Goal: Information Seeking & Learning: Learn about a topic

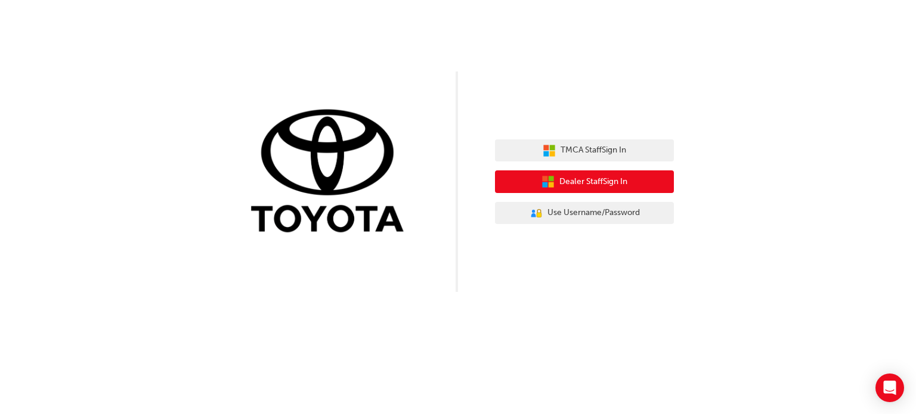
click at [589, 175] on span "Dealer Staff Sign In" at bounding box center [593, 182] width 68 height 14
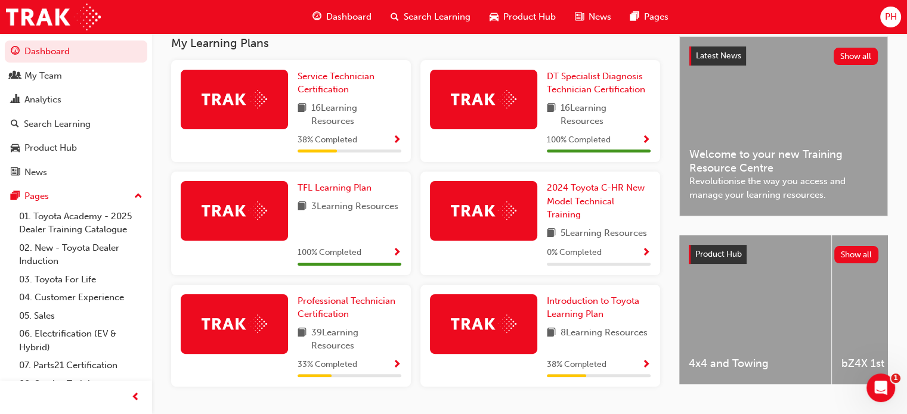
scroll to position [255, 0]
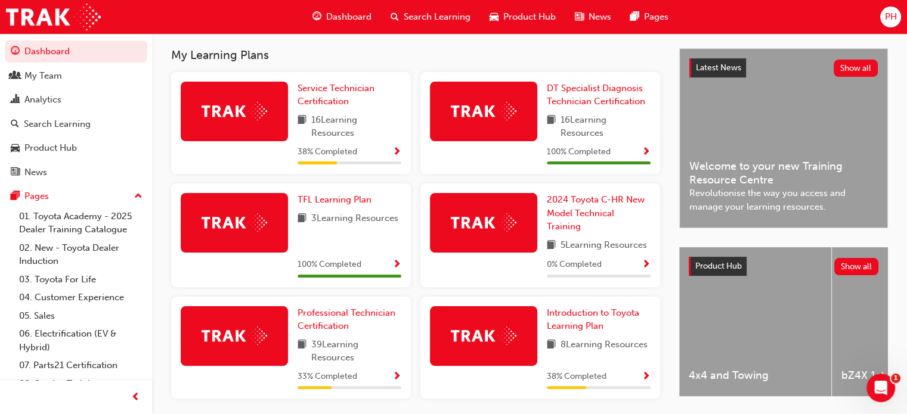
click at [255, 113] on div at bounding box center [234, 112] width 107 height 60
click at [331, 97] on span "Service Technician Certification" at bounding box center [336, 95] width 77 height 24
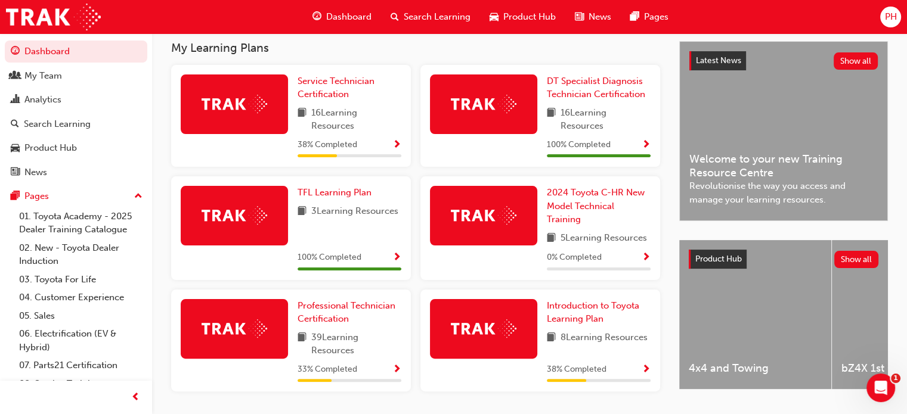
scroll to position [303, 0]
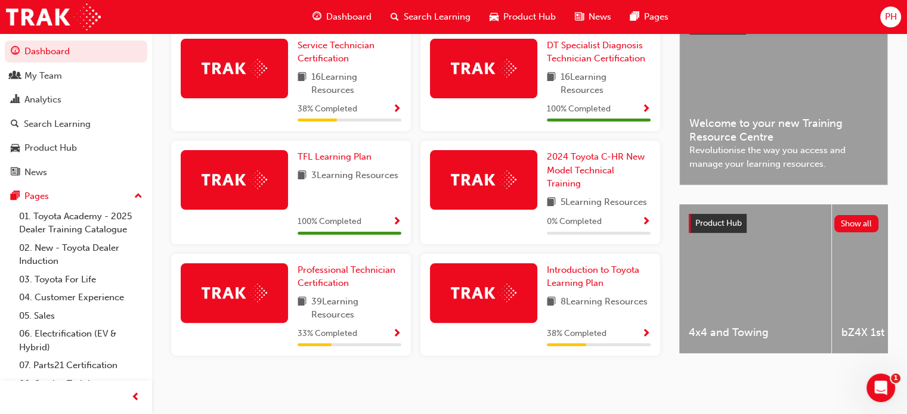
click at [398, 330] on span "Show Progress" at bounding box center [396, 334] width 9 height 11
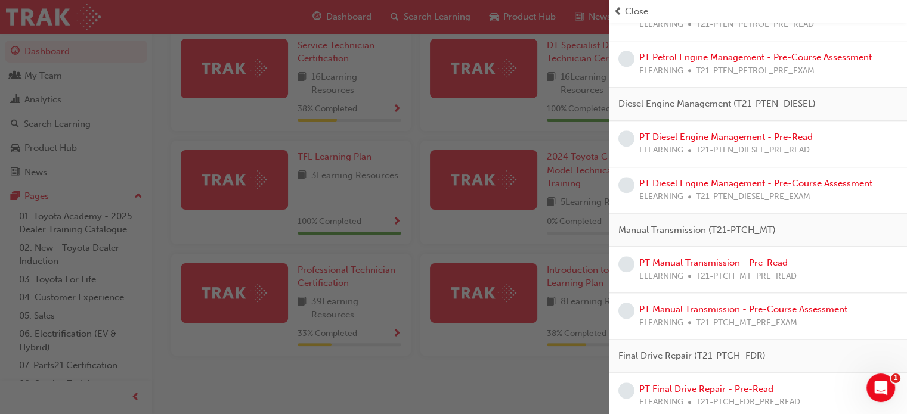
scroll to position [1353, 0]
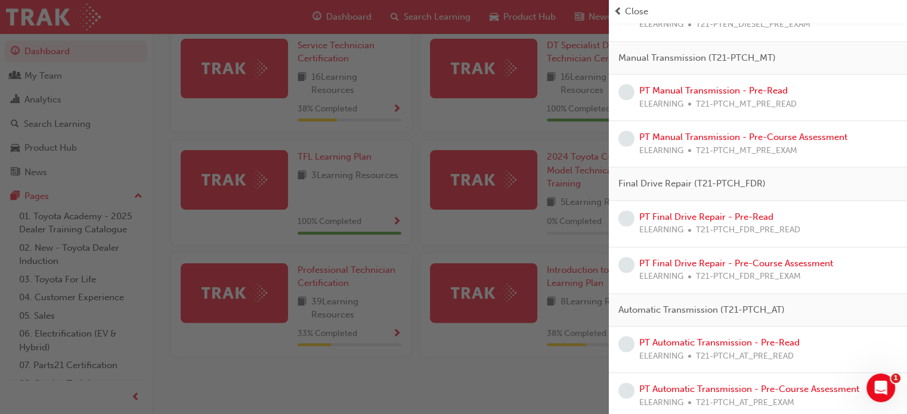
click at [500, 397] on div "button" at bounding box center [304, 207] width 609 height 414
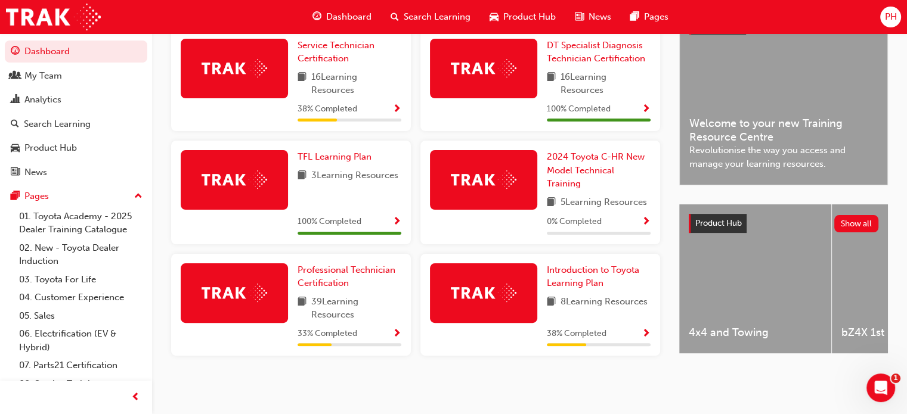
click at [883, 23] on div "PH" at bounding box center [890, 17] width 21 height 21
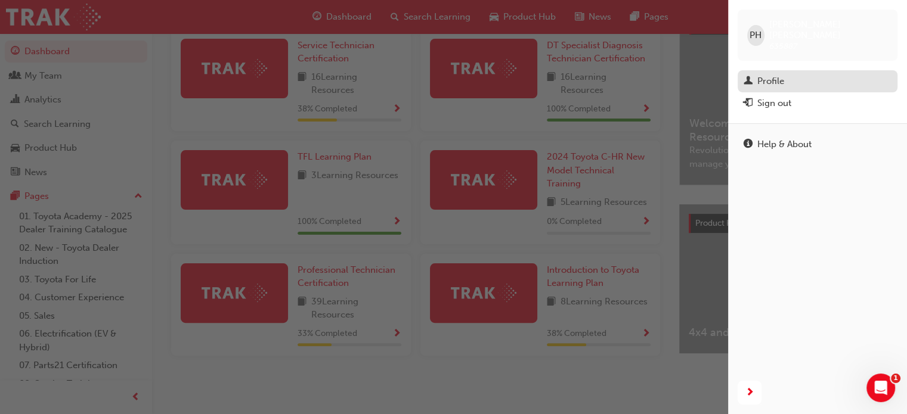
click at [800, 74] on div "Profile" at bounding box center [818, 81] width 148 height 15
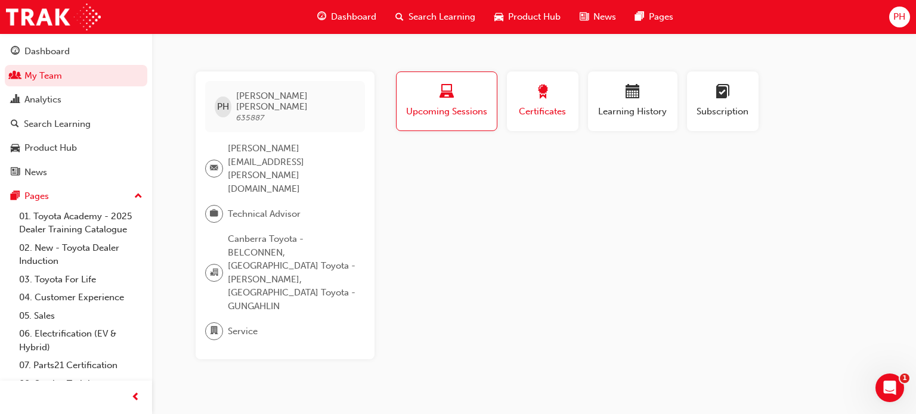
click at [556, 116] on span "Certificates" at bounding box center [543, 112] width 54 height 14
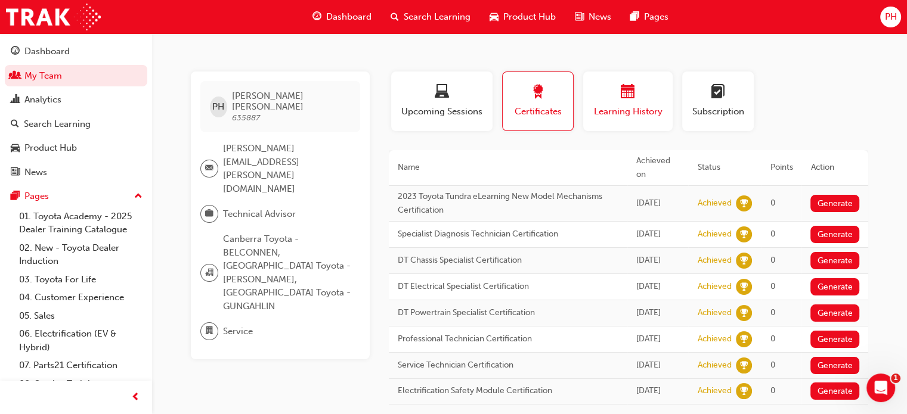
click at [606, 111] on span "Learning History" at bounding box center [628, 112] width 72 height 14
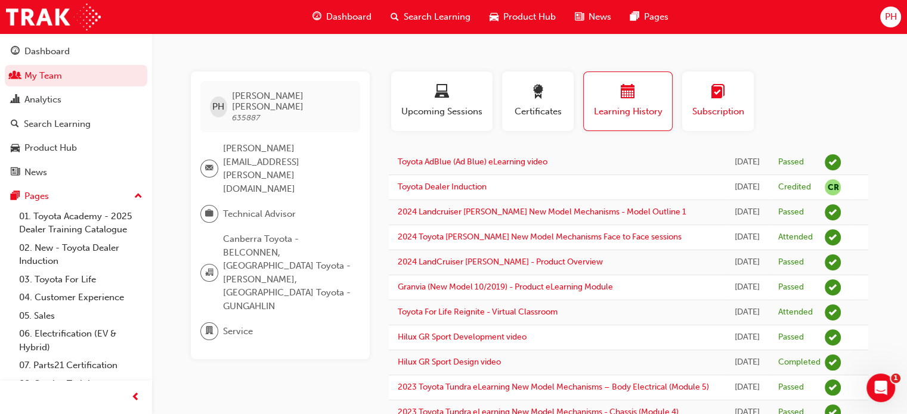
click at [697, 92] on div "button" at bounding box center [718, 94] width 54 height 18
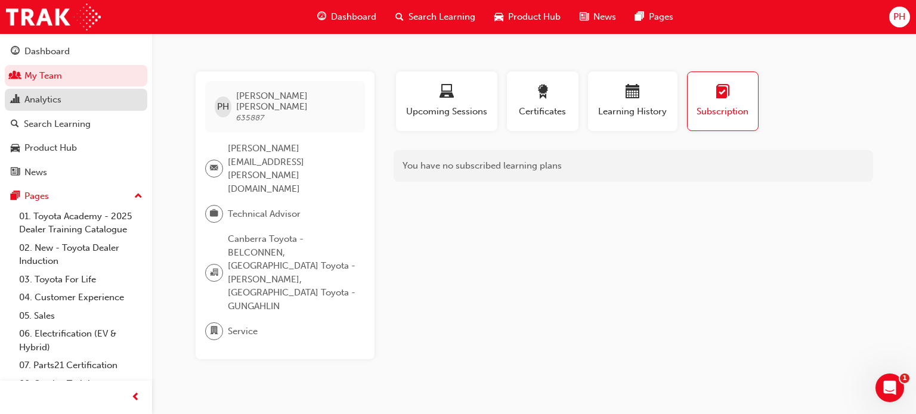
click at [70, 101] on div "Analytics" at bounding box center [76, 99] width 131 height 15
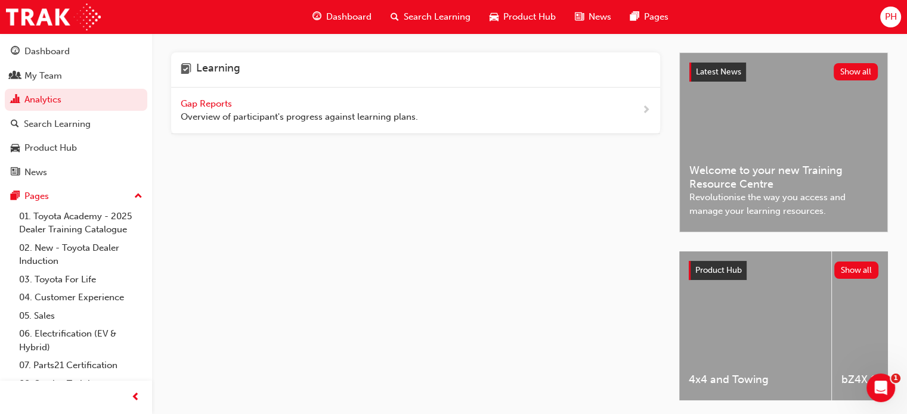
click at [200, 104] on span "Gap Reports" at bounding box center [208, 103] width 54 height 11
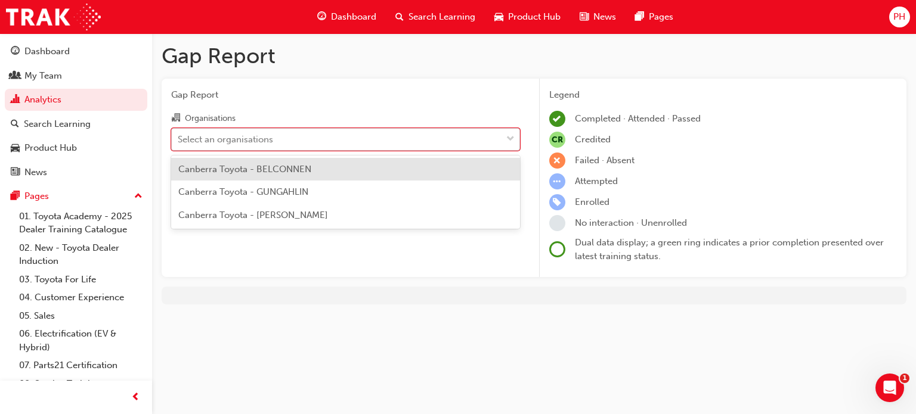
click at [220, 141] on div "Select an organisations" at bounding box center [225, 139] width 95 height 14
click at [179, 141] on input "Organisations option Canberra Toyota - BELCONNEN focused, 1 of 3. 3 results ava…" at bounding box center [178, 139] width 1 height 10
click at [230, 189] on span "Canberra Toyota - GUNGAHLIN" at bounding box center [243, 192] width 130 height 11
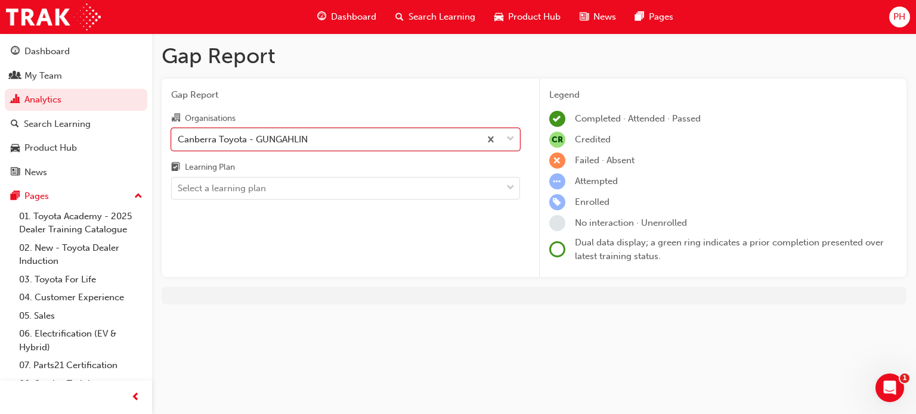
click at [230, 189] on div "Select a learning plan" at bounding box center [222, 189] width 88 height 14
click at [179, 189] on input "Learning Plan Select a learning plan" at bounding box center [178, 188] width 1 height 10
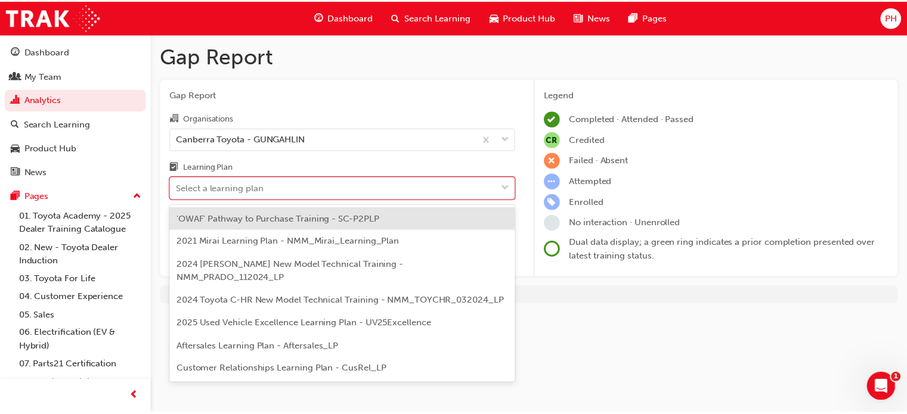
scroll to position [51, 0]
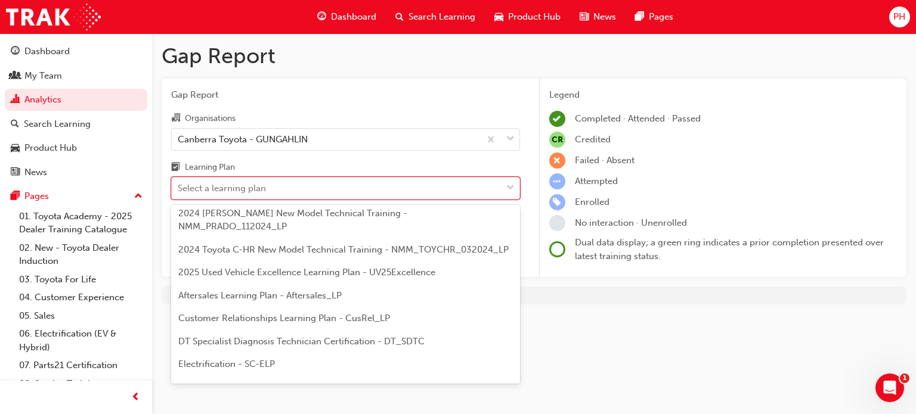
click at [286, 336] on span "DT Specialist Diagnosis Technician Certification - DT_SDTC" at bounding box center [301, 341] width 246 height 11
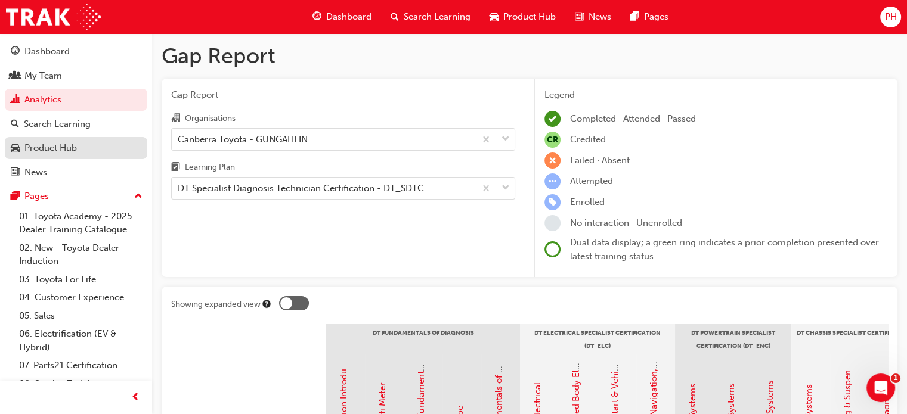
click at [60, 152] on div "Product Hub" at bounding box center [50, 148] width 52 height 14
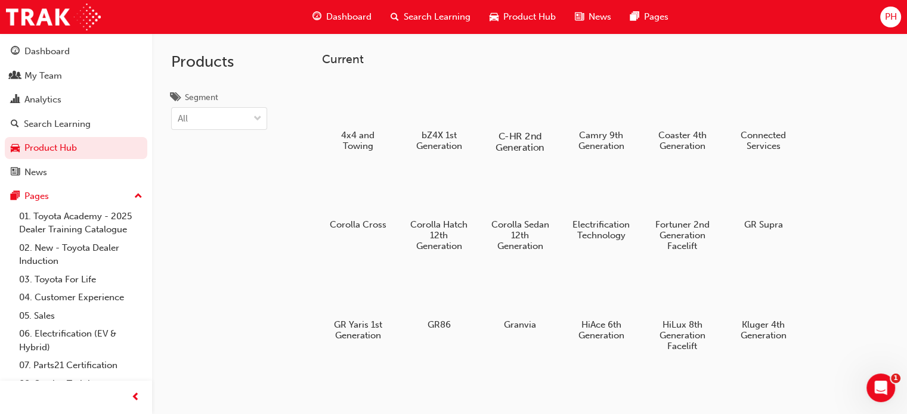
click at [530, 85] on div at bounding box center [520, 101] width 66 height 47
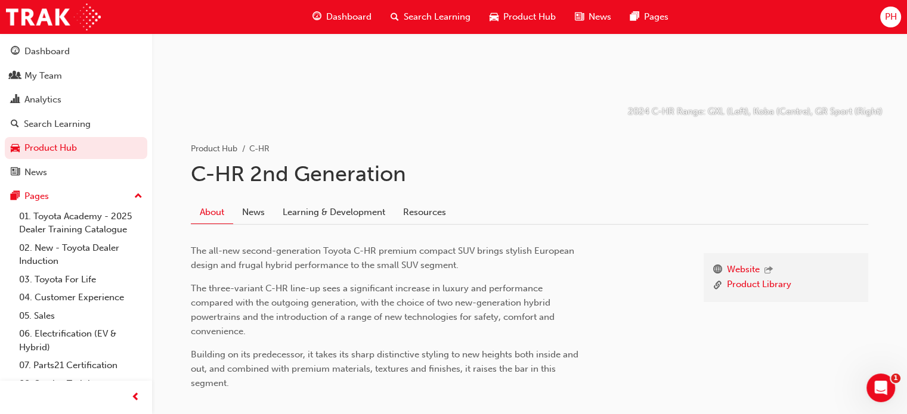
scroll to position [219, 0]
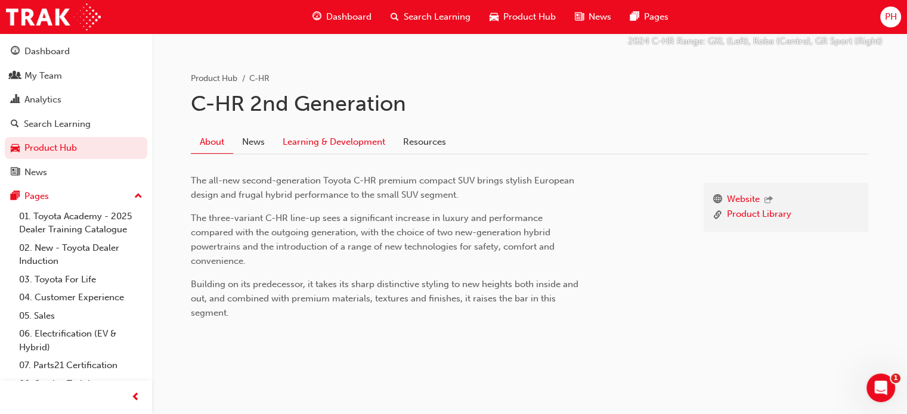
click at [338, 131] on link "Learning & Development" at bounding box center [334, 142] width 120 height 23
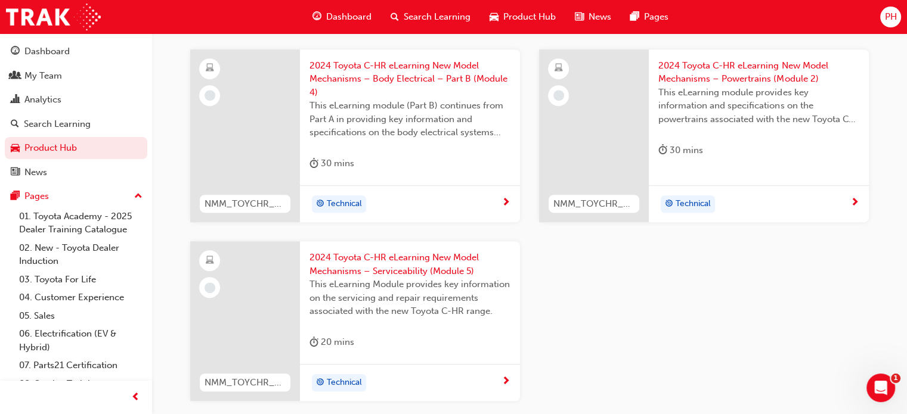
scroll to position [692, 0]
click at [38, 150] on link "Product Hub" at bounding box center [76, 148] width 143 height 22
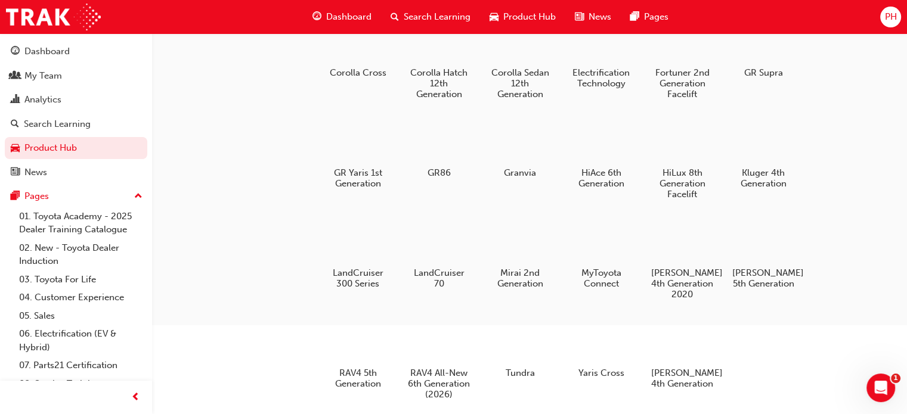
scroll to position [145, 0]
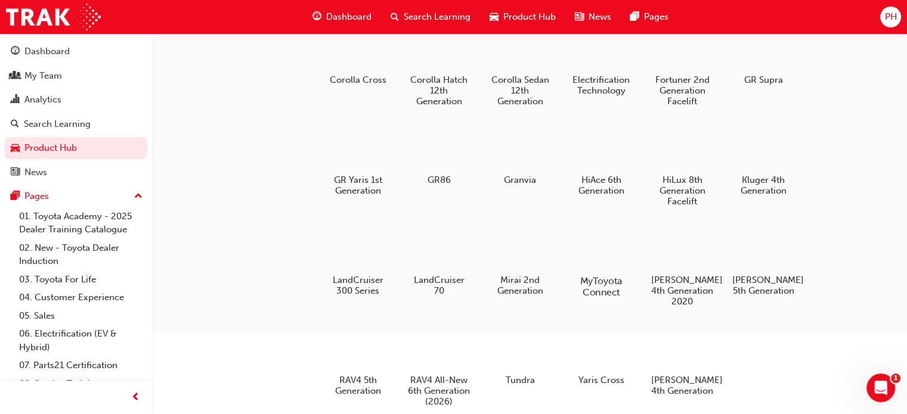
click at [621, 274] on div "MyToyota Connect" at bounding box center [601, 260] width 76 height 85
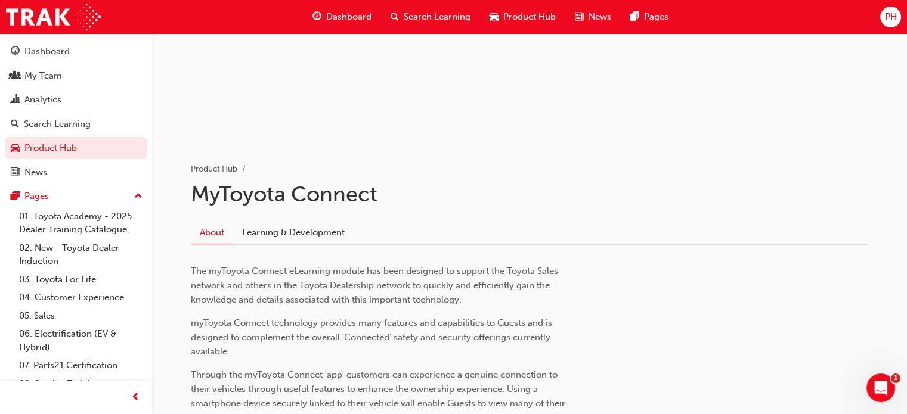
scroll to position [129, 0]
click at [320, 233] on link "Learning & Development" at bounding box center [293, 232] width 120 height 23
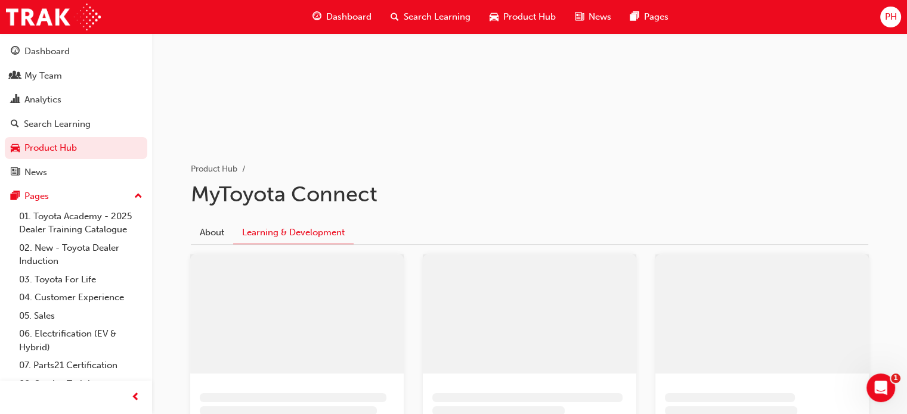
scroll to position [201, 0]
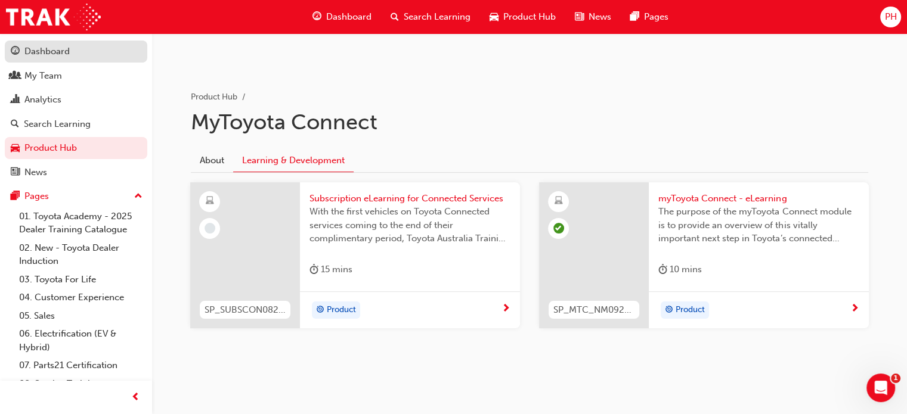
click at [69, 56] on div "Dashboard" at bounding box center [46, 52] width 45 height 14
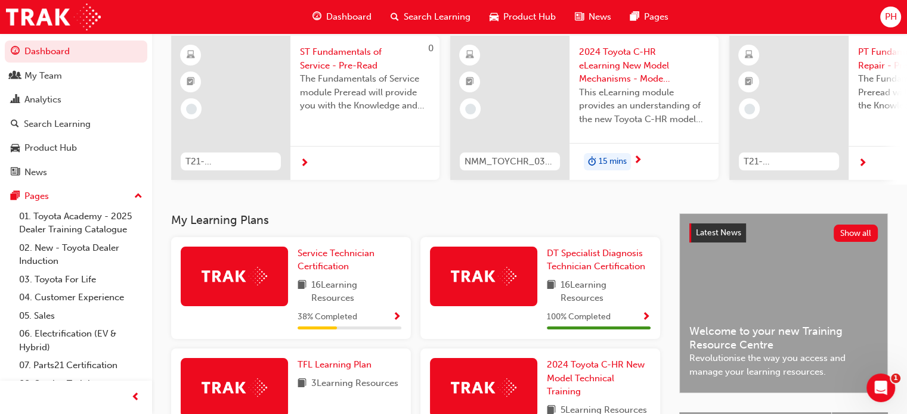
scroll to position [99, 0]
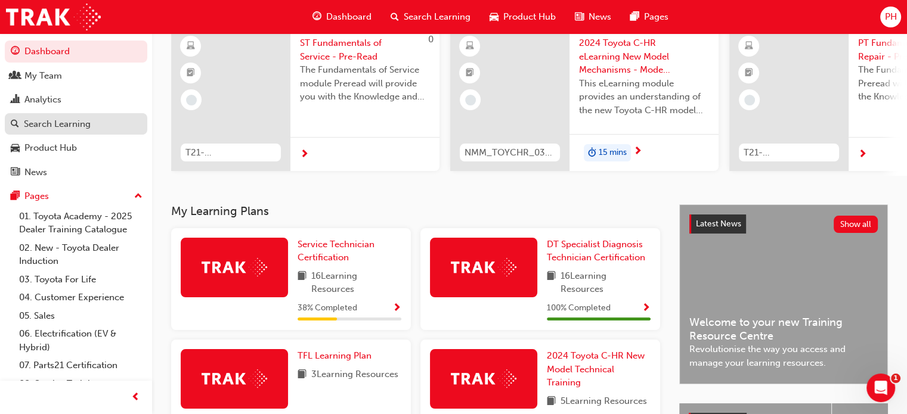
click at [110, 119] on div "Search Learning" at bounding box center [76, 124] width 131 height 15
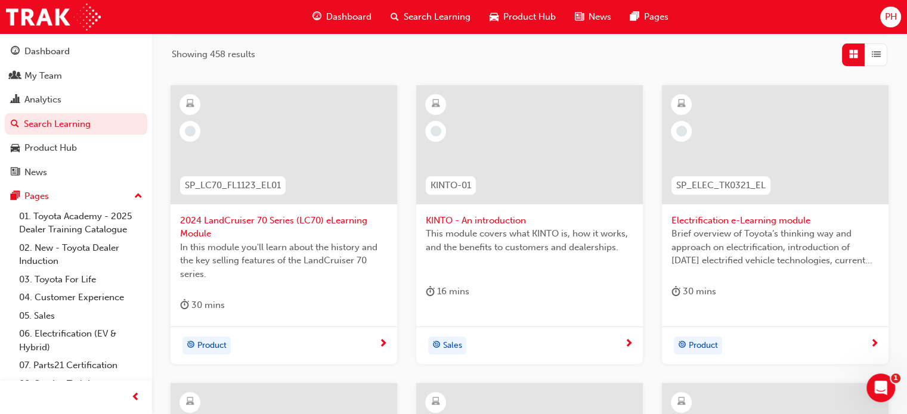
scroll to position [188, 0]
click at [312, 220] on span "2024 LandCruiser 70 Series (LC70) eLearning Module" at bounding box center [284, 229] width 208 height 27
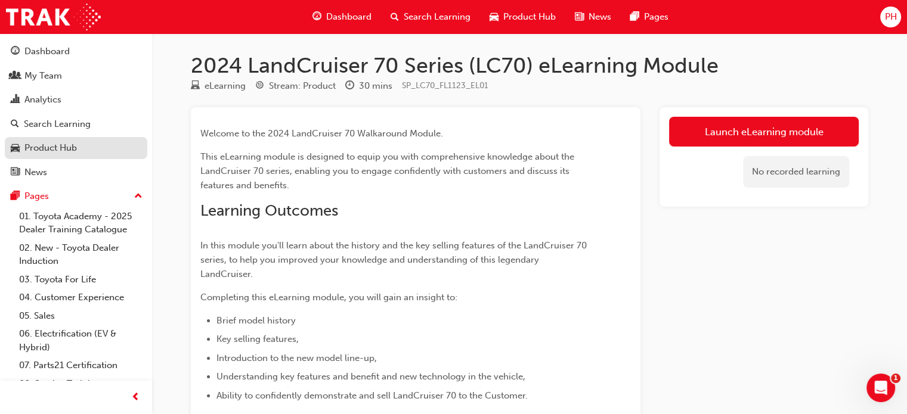
click at [76, 157] on link "Product Hub" at bounding box center [76, 148] width 143 height 22
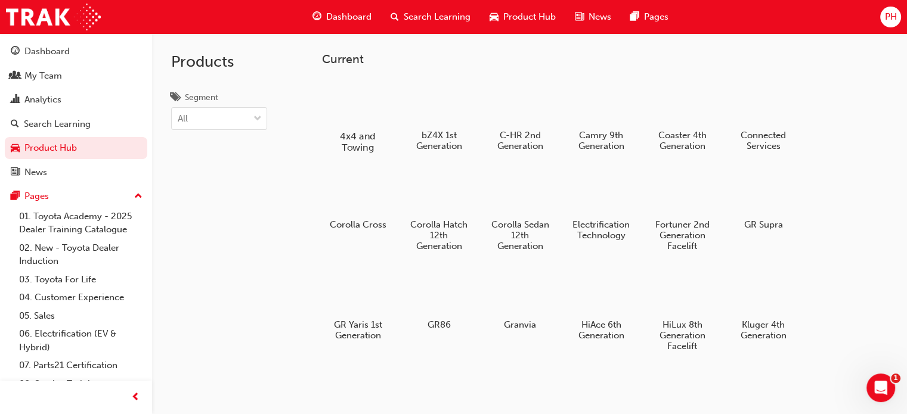
click at [351, 103] on div at bounding box center [358, 101] width 66 height 47
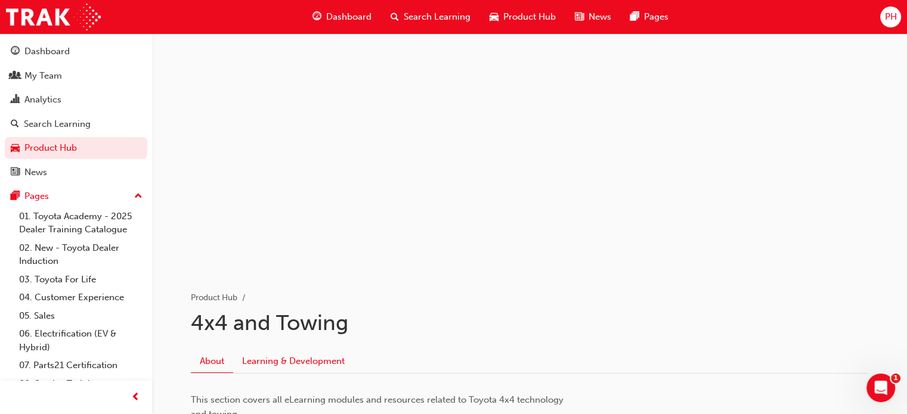
click at [326, 367] on link "Learning & Development" at bounding box center [293, 361] width 120 height 23
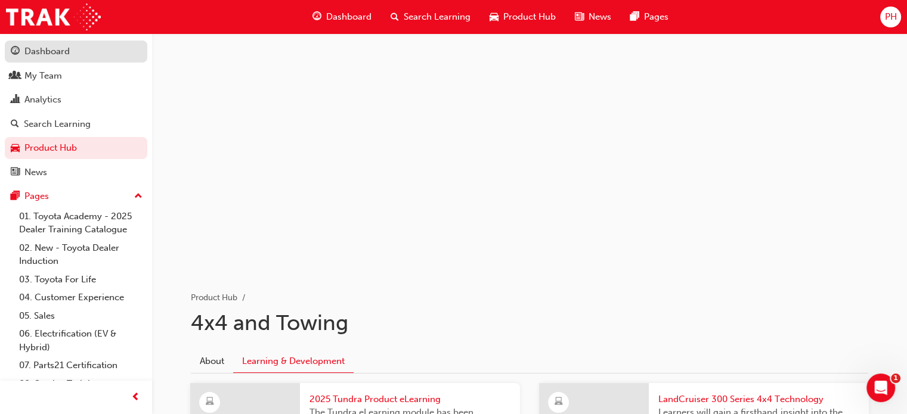
click at [49, 49] on div "Dashboard" at bounding box center [46, 52] width 45 height 14
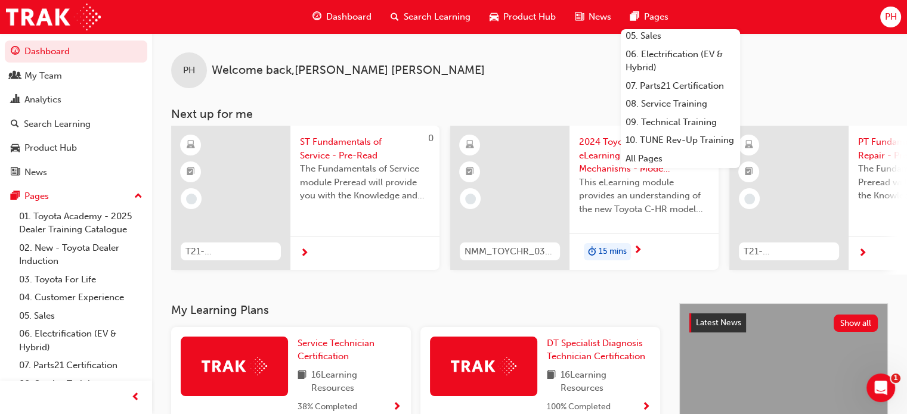
scroll to position [124, 0]
click at [679, 125] on link "09. Technical Training" at bounding box center [680, 122] width 119 height 18
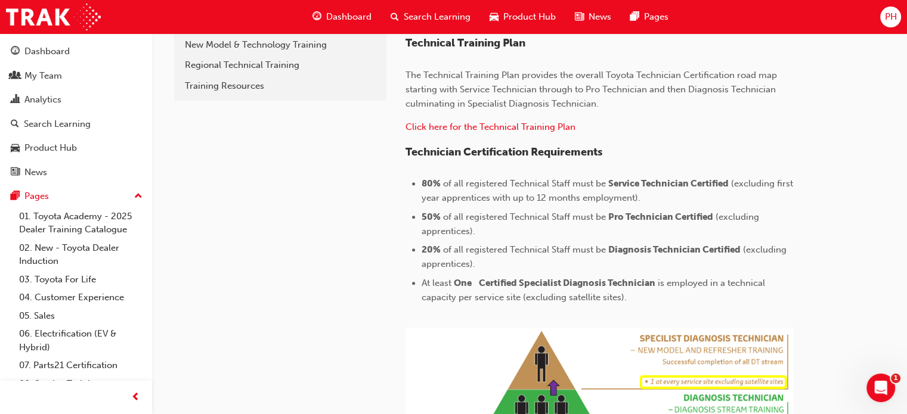
scroll to position [382, 0]
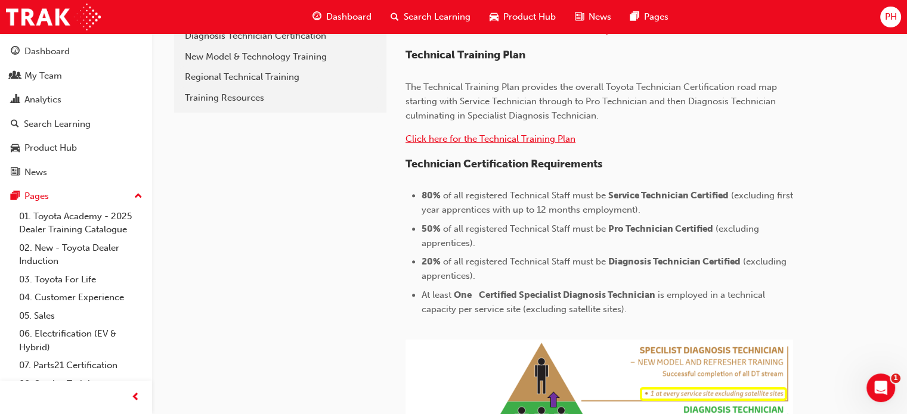
click at [467, 140] on span "Click here for the Technical Training Plan" at bounding box center [490, 139] width 170 height 11
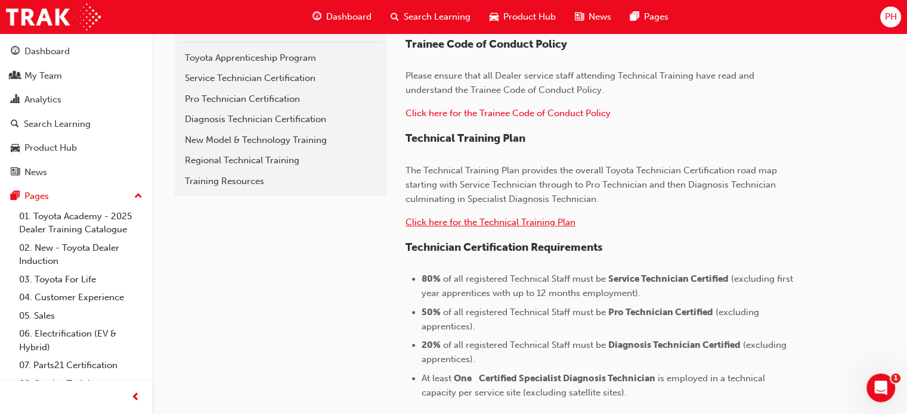
scroll to position [306, 0]
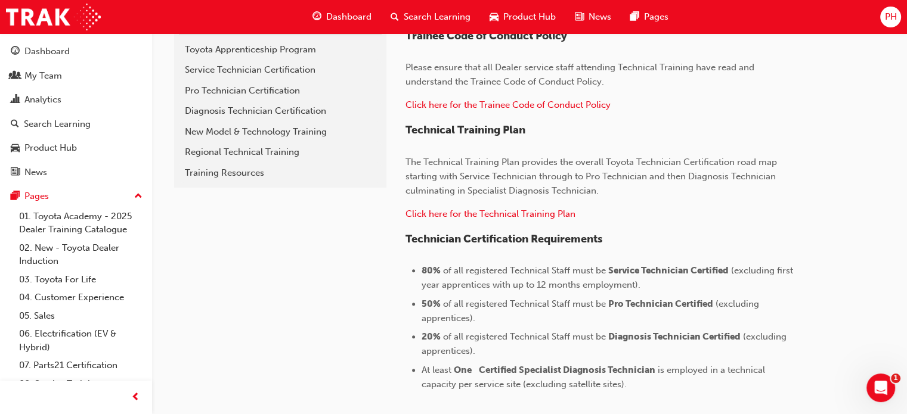
click at [497, 177] on span "The Technical Training Plan provides the overall Toyota Technician Certificatio…" at bounding box center [592, 176] width 374 height 39
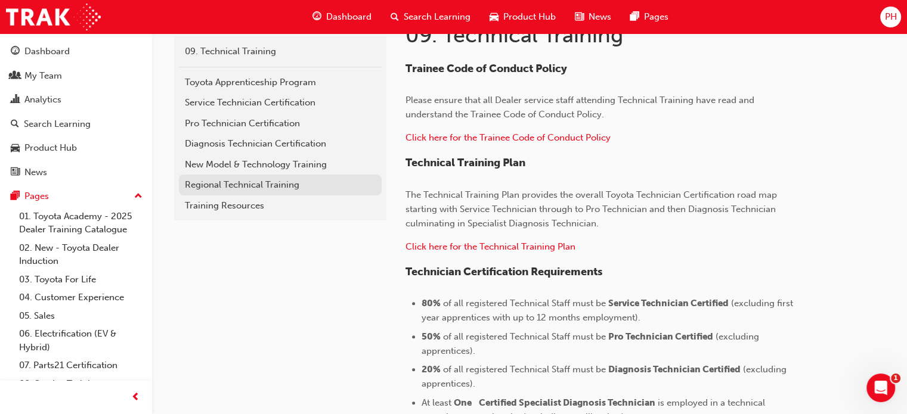
scroll to position [271, 0]
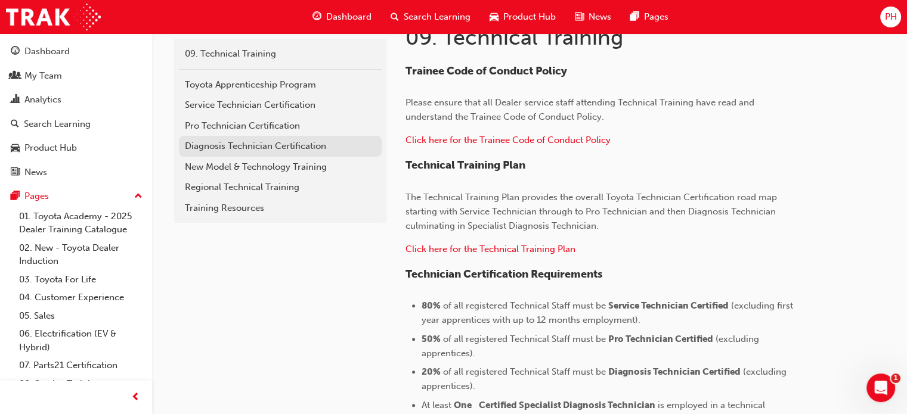
click at [293, 151] on div "Diagnosis Technician Certification" at bounding box center [280, 147] width 191 height 14
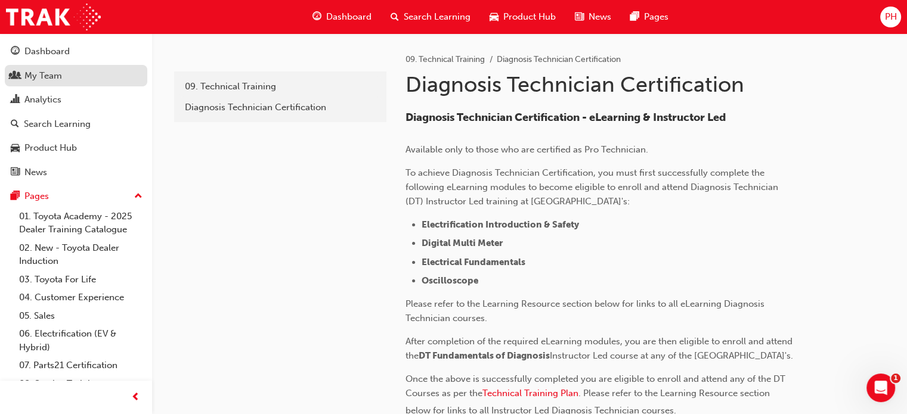
click at [73, 82] on div "My Team" at bounding box center [76, 76] width 131 height 15
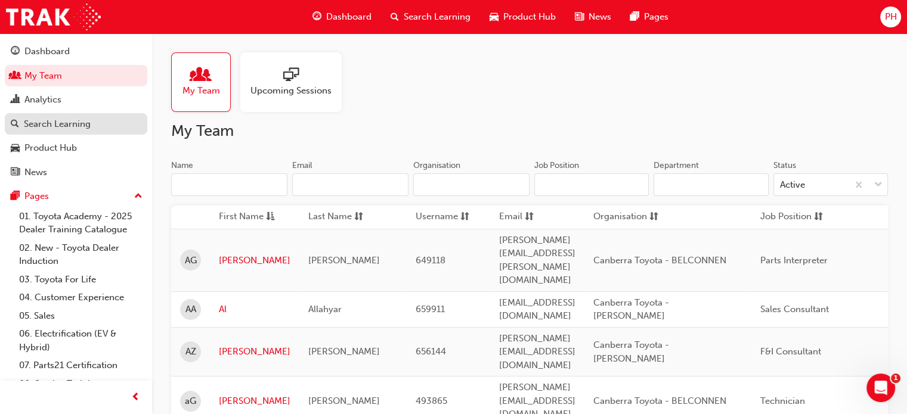
click at [98, 123] on div "Search Learning" at bounding box center [76, 124] width 131 height 15
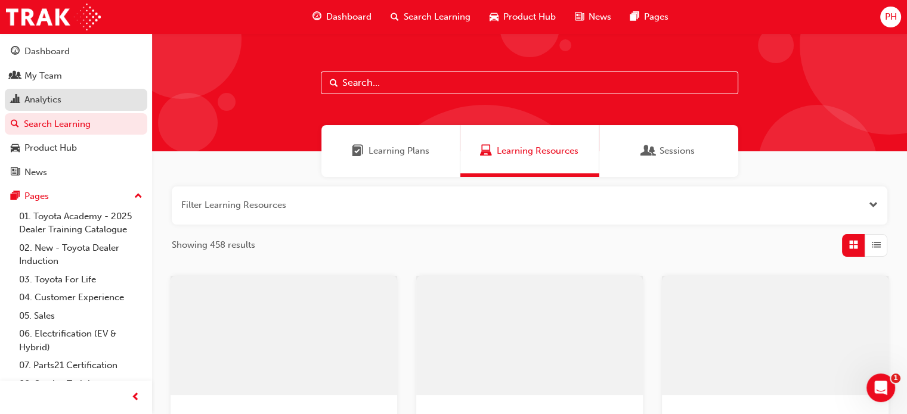
click at [69, 107] on div "Analytics" at bounding box center [76, 99] width 131 height 15
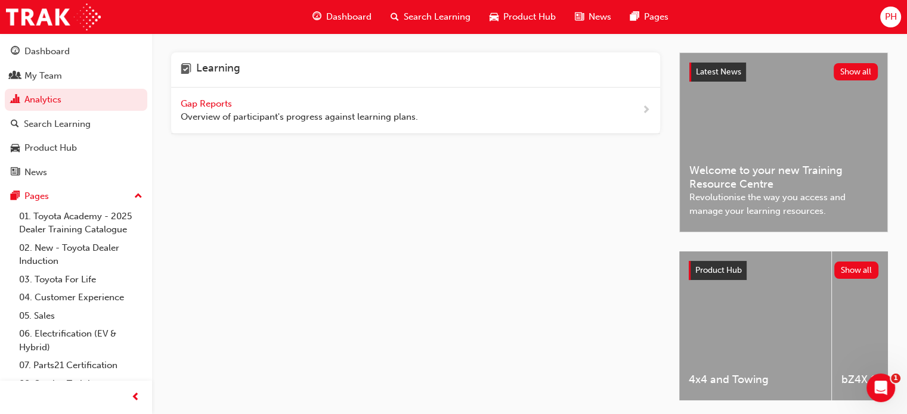
click at [218, 101] on span "Gap Reports" at bounding box center [208, 103] width 54 height 11
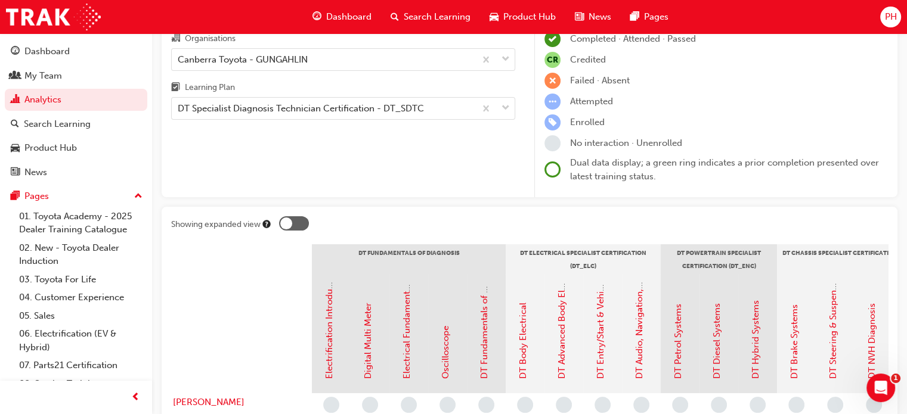
scroll to position [21, 0]
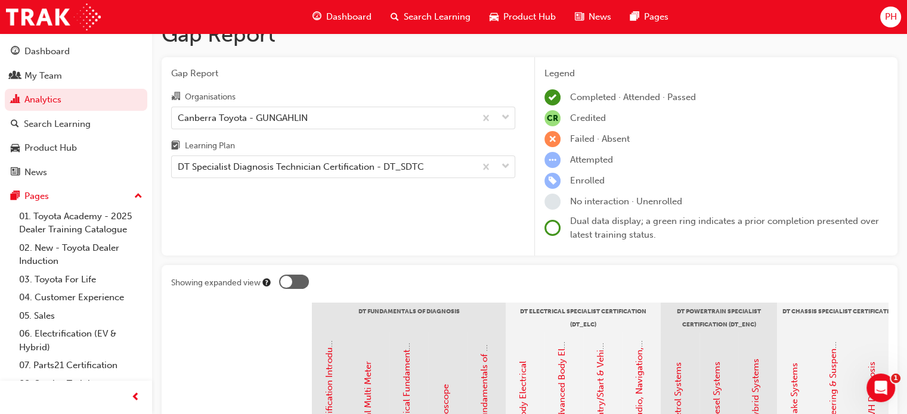
click at [355, 178] on div "Gap Report Organisations Canberra Toyota - GUNGAHLIN Learning Plan DT Specialis…" at bounding box center [343, 156] width 363 height 199
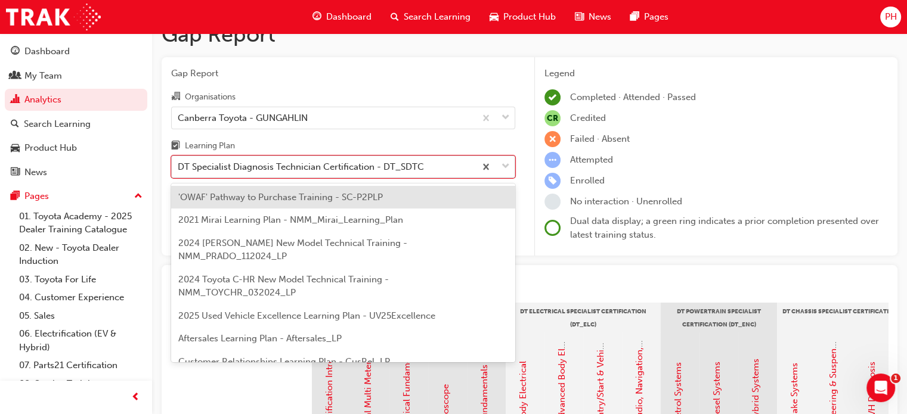
click at [355, 176] on div "DT Specialist Diagnosis Technician Certification - DT_SDTC" at bounding box center [324, 167] width 304 height 21
click at [179, 172] on input "Learning Plan option 'OWAF' Pathway to Purchase Training - SC-P2PLP focused, 1 …" at bounding box center [178, 167] width 1 height 10
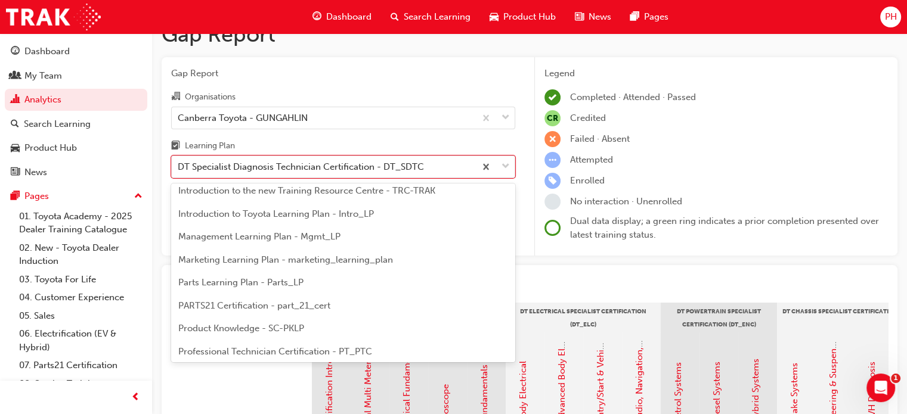
scroll to position [293, 0]
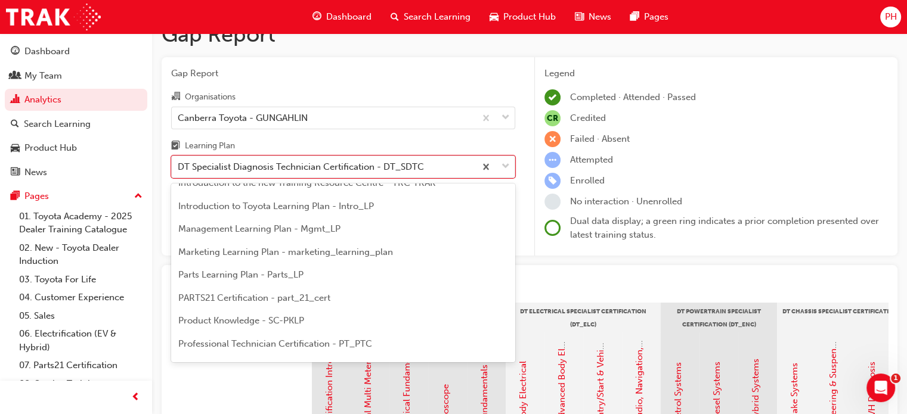
click at [331, 339] on span "Professional Technician Certification - PT_PTC" at bounding box center [275, 344] width 194 height 11
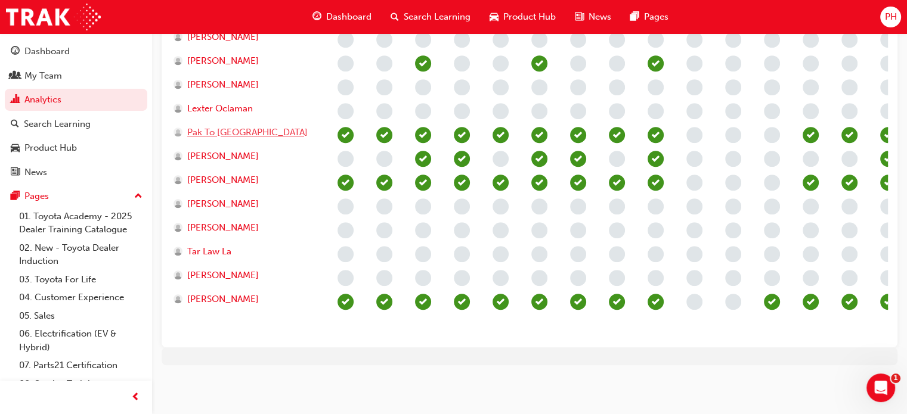
scroll to position [662, 0]
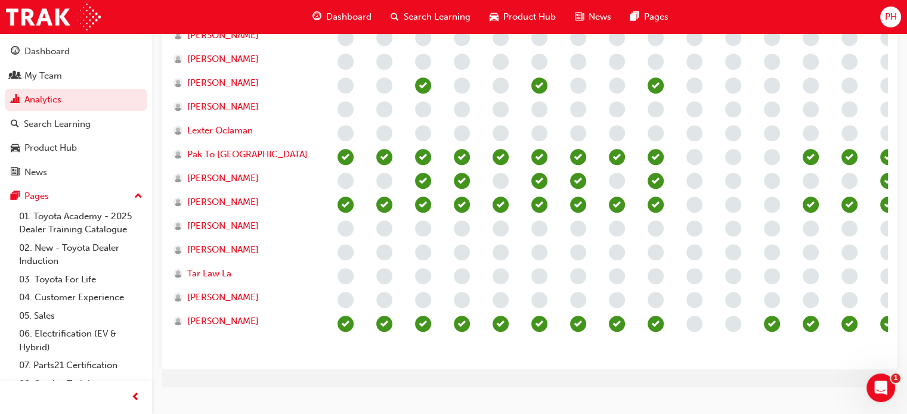
click at [349, 184] on span "learningRecordVerb_NONE-icon" at bounding box center [346, 181] width 16 height 16
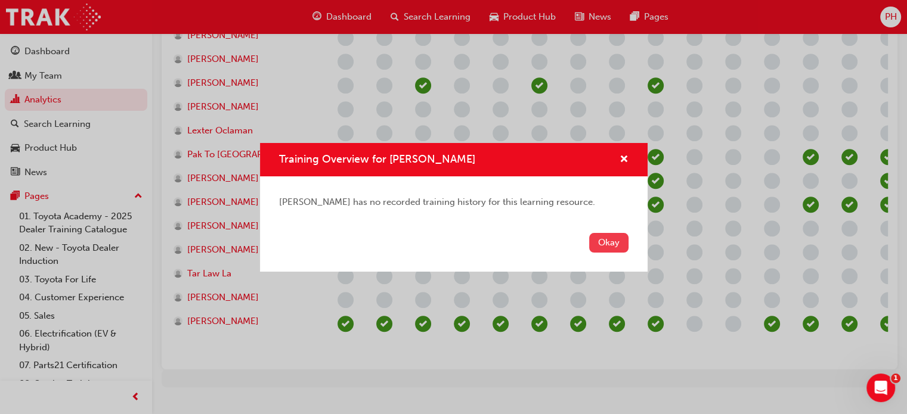
click at [608, 250] on button "Okay" at bounding box center [608, 243] width 39 height 20
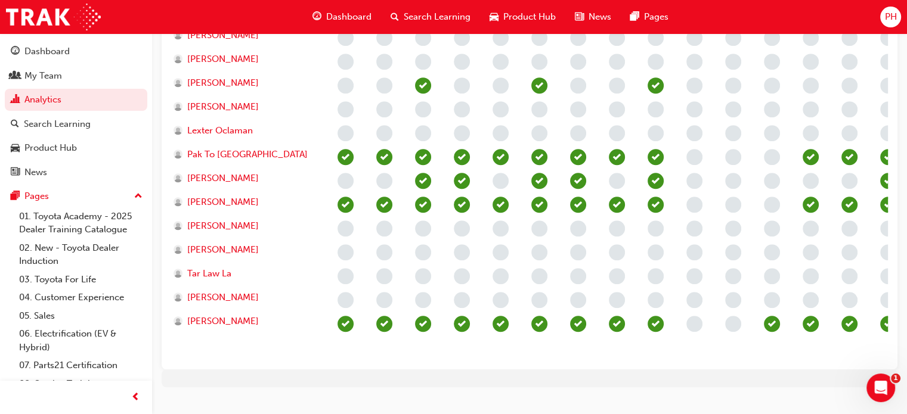
click at [385, 182] on span "learningRecordVerb_NONE-icon" at bounding box center [384, 181] width 16 height 16
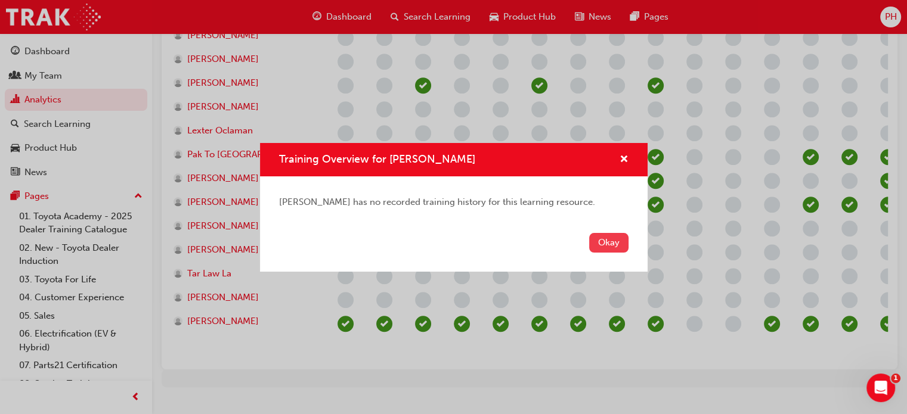
click at [597, 241] on button "Okay" at bounding box center [608, 243] width 39 height 20
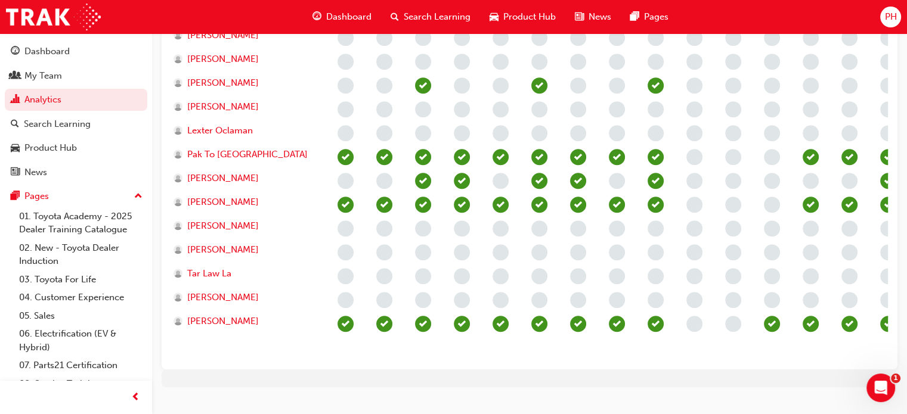
click at [498, 177] on span "learningRecordVerb_NONE-icon" at bounding box center [501, 181] width 16 height 16
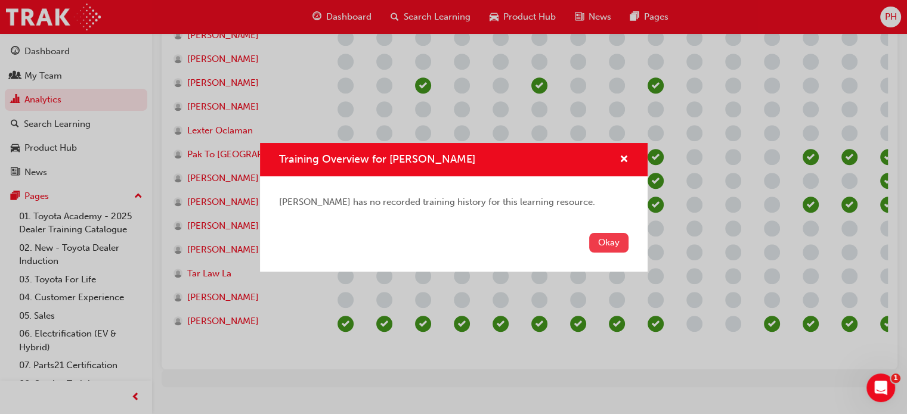
click at [611, 235] on button "Okay" at bounding box center [608, 243] width 39 height 20
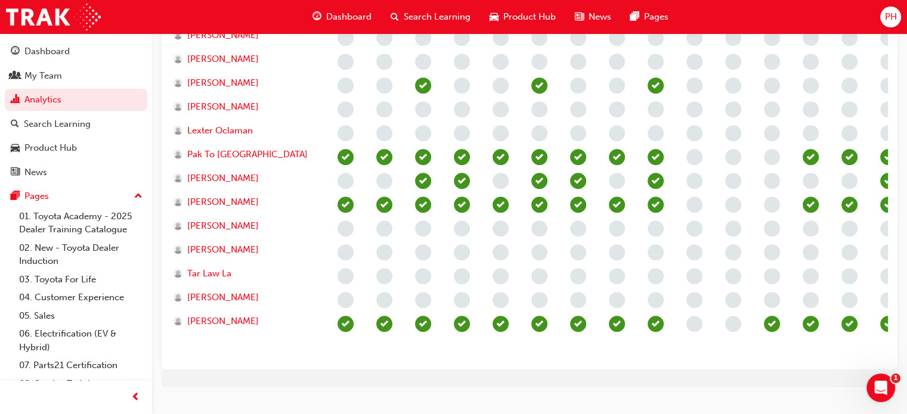
click at [620, 178] on span "learningRecordVerb_NONE-icon" at bounding box center [617, 181] width 16 height 16
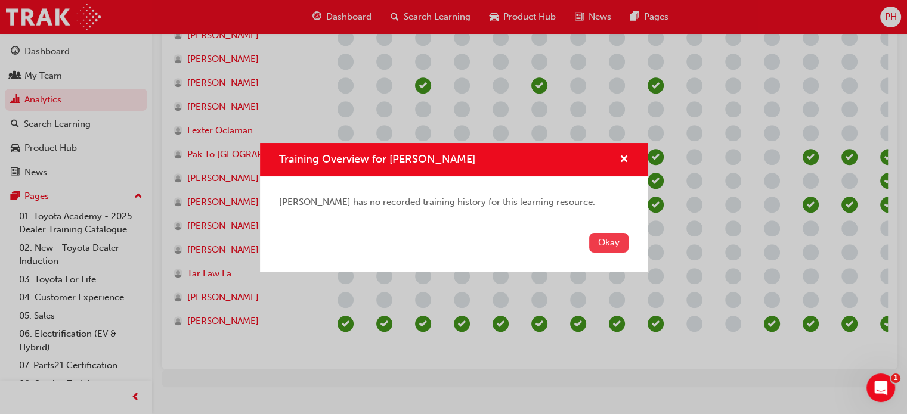
click at [625, 246] on button "Okay" at bounding box center [608, 243] width 39 height 20
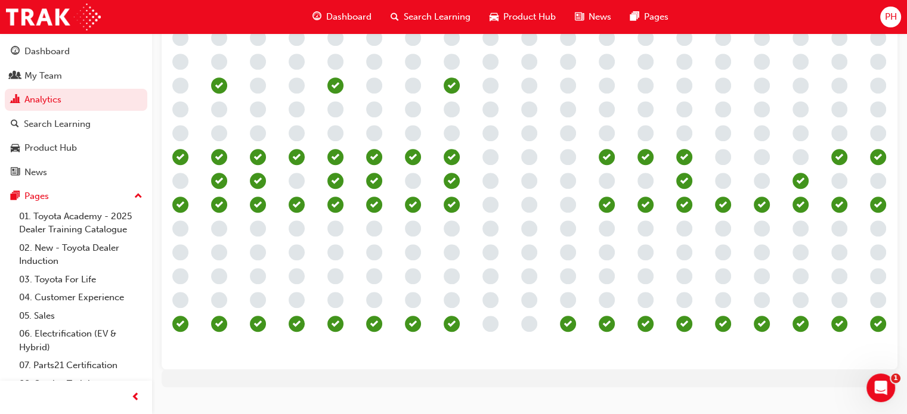
scroll to position [0, 210]
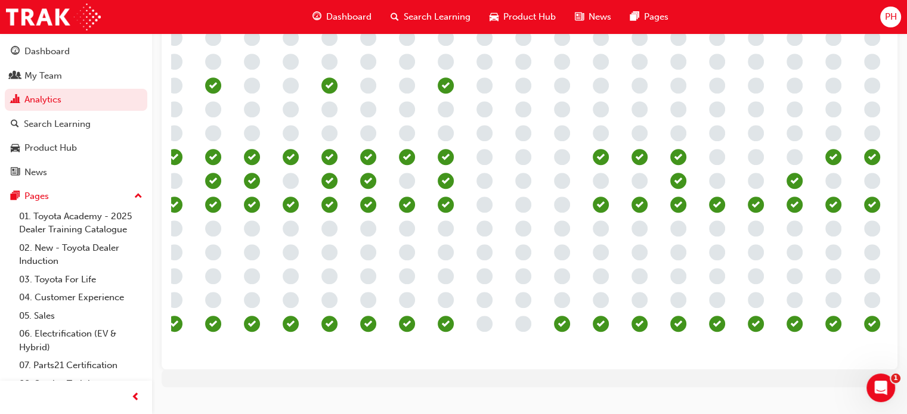
click at [719, 187] on span "learningRecordVerb_NONE-icon" at bounding box center [717, 181] width 16 height 16
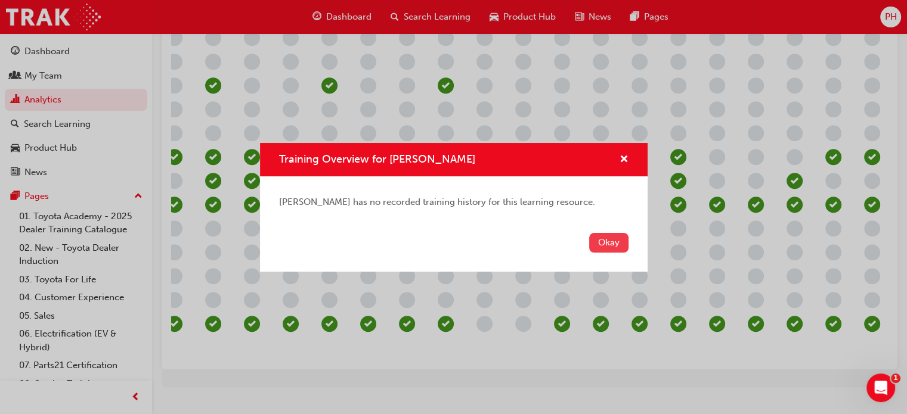
click at [618, 244] on button "Okay" at bounding box center [608, 243] width 39 height 20
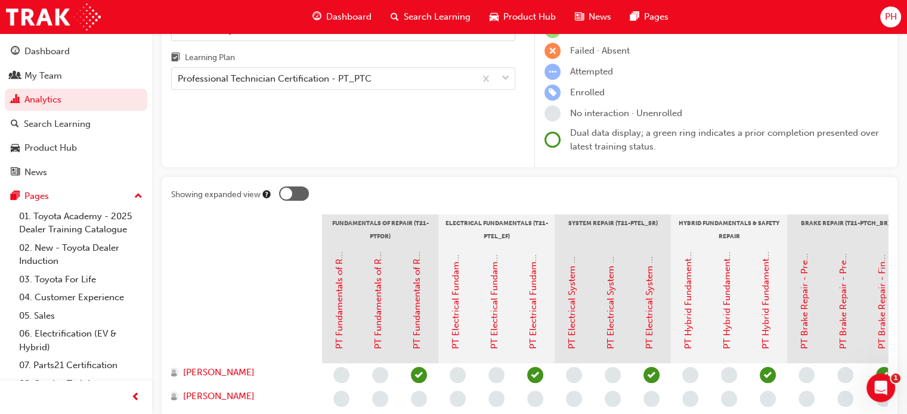
scroll to position [0, 0]
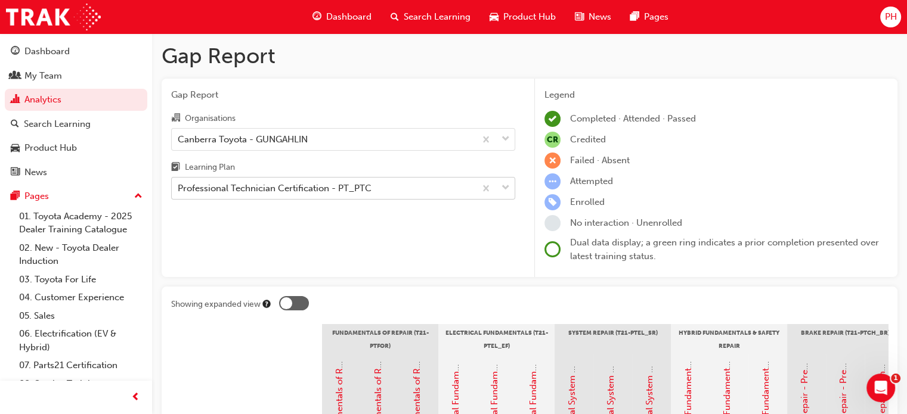
click at [284, 190] on div "Professional Technician Certification - PT_PTC" at bounding box center [275, 189] width 194 height 14
click at [179, 190] on input "Learning Plan Professional Technician Certification - PT_PTC" at bounding box center [178, 188] width 1 height 10
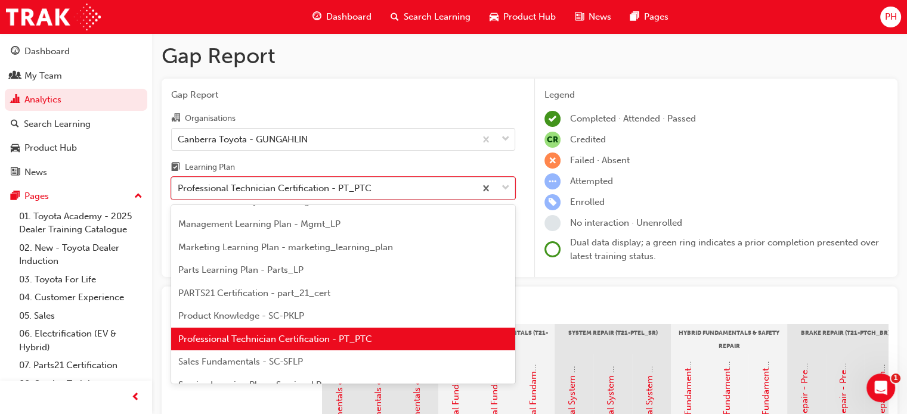
scroll to position [321, 0]
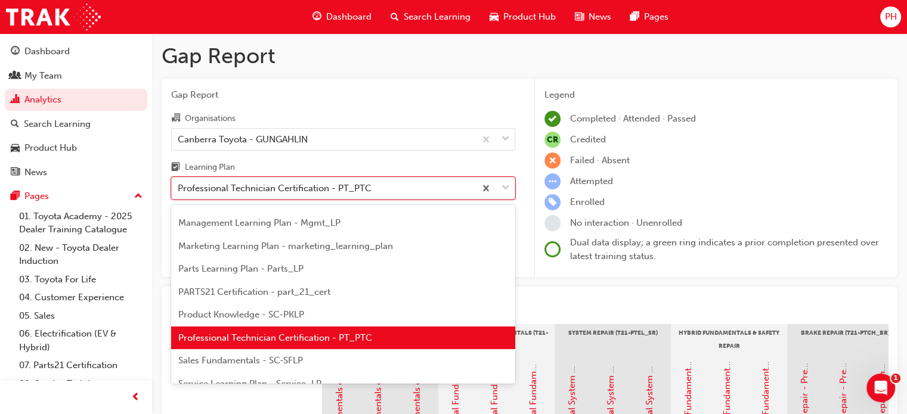
click at [280, 309] on span "Product Knowledge - SC-PKLP" at bounding box center [241, 314] width 126 height 11
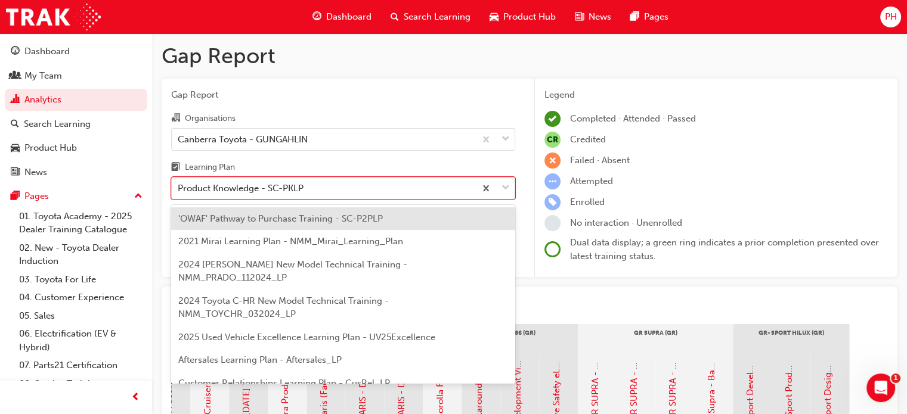
click at [278, 187] on div "Product Knowledge - SC-PKLP" at bounding box center [241, 189] width 126 height 14
click at [179, 187] on input "Learning Plan option Product Knowledge - SC-PKLP, selected. option 'OWAF' Pathw…" at bounding box center [178, 188] width 1 height 10
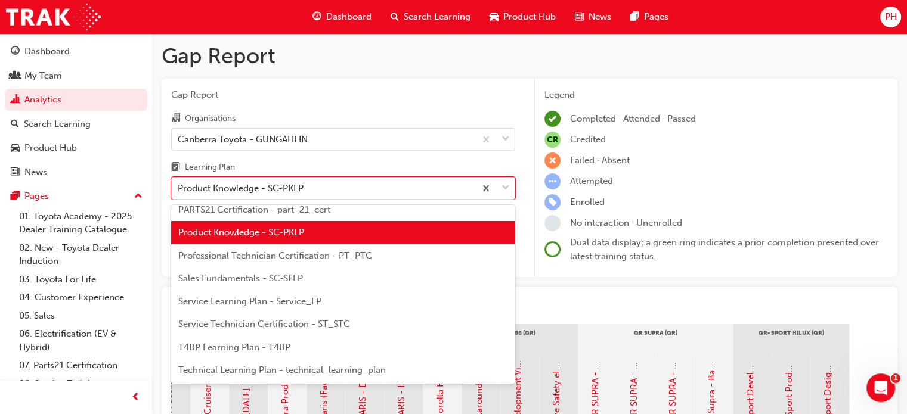
scroll to position [403, 0]
click at [259, 319] on span "Service Technician Certification - ST_STC" at bounding box center [264, 324] width 172 height 11
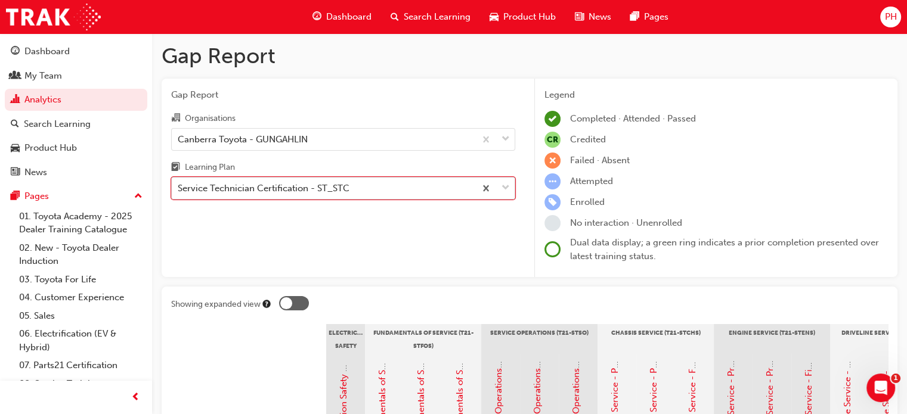
click at [330, 187] on div "Service Technician Certification - ST_STC" at bounding box center [264, 189] width 172 height 14
click at [179, 187] on input "Learning Plan option Service Technician Certification - ST_STC, selected. 0 res…" at bounding box center [178, 188] width 1 height 10
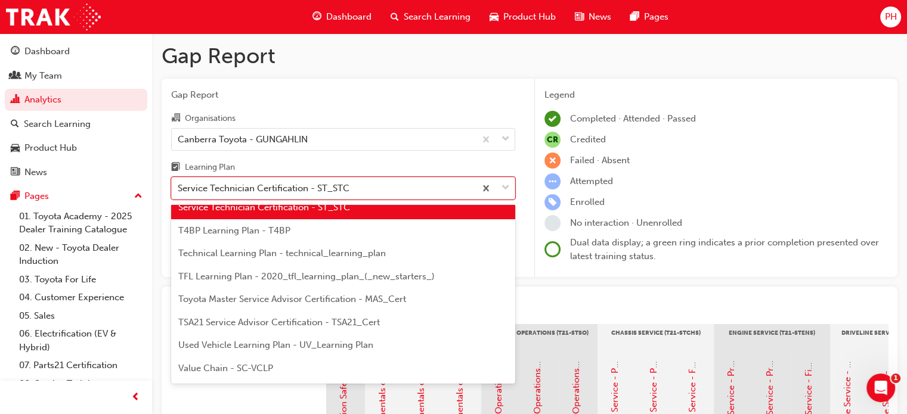
scroll to position [528, 0]
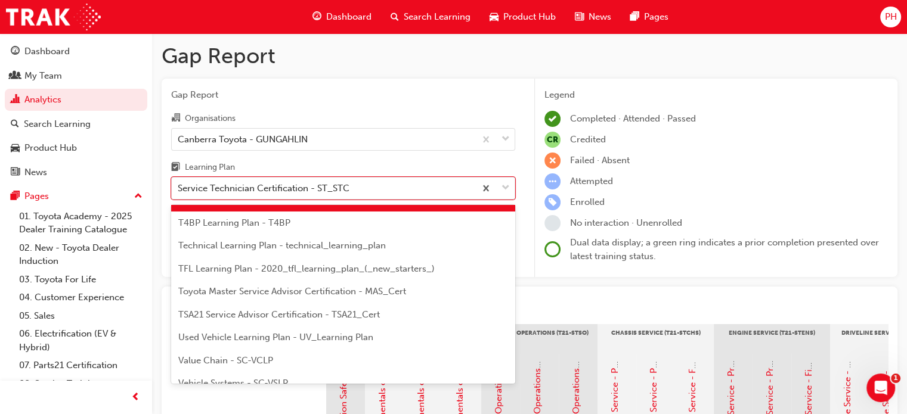
click at [341, 286] on span "Toyota Master Service Advisor Certification - MAS_Cert" at bounding box center [292, 291] width 228 height 11
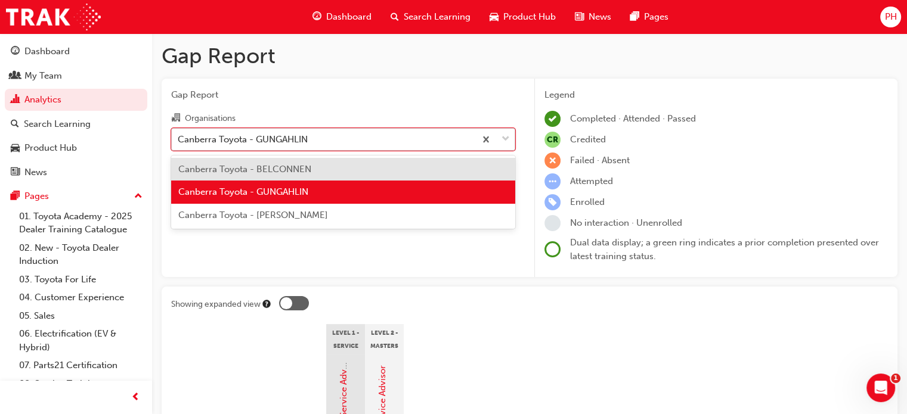
click at [389, 141] on div "Canberra Toyota - GUNGAHLIN" at bounding box center [324, 139] width 304 height 21
click at [179, 141] on input "Organisations option Canberra Toyota - BELCONNEN focused, 1 of 3. 3 results ava…" at bounding box center [178, 139] width 1 height 10
click at [372, 169] on div "Canberra Toyota - BELCONNEN" at bounding box center [343, 169] width 344 height 23
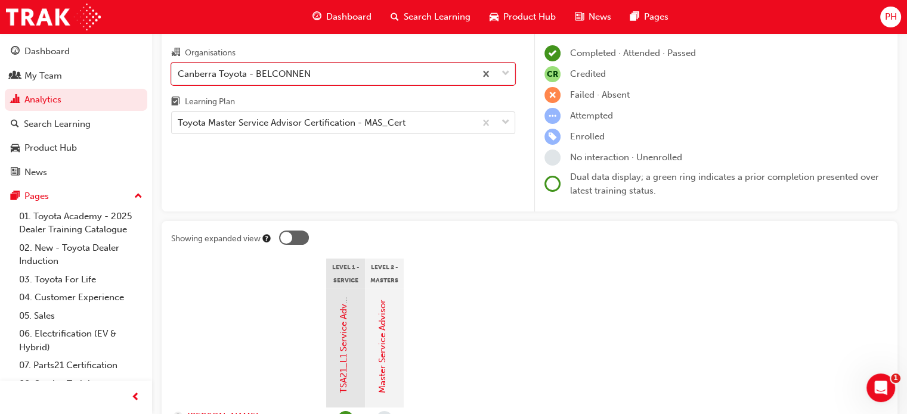
scroll to position [64, 0]
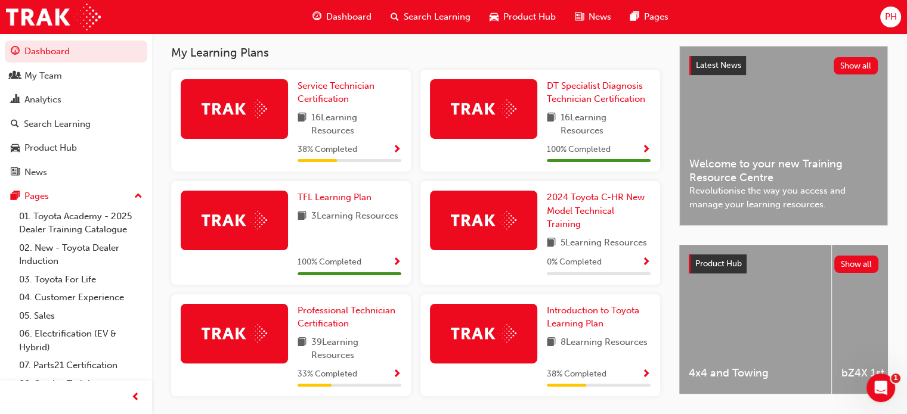
scroll to position [303, 0]
